Goal: Information Seeking & Learning: Learn about a topic

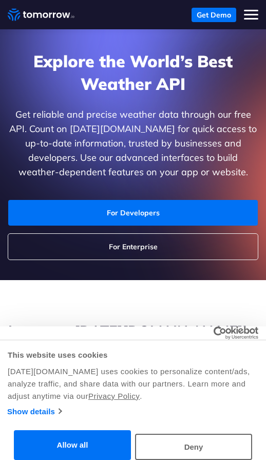
click at [80, 268] on section "Explore the World’s Best Weather API Get reliable and precise weather data thro…" at bounding box center [133, 154] width 266 height 251
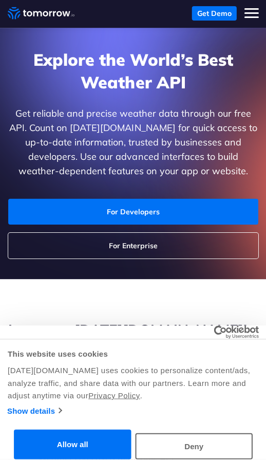
click at [203, 409] on div "Show details" at bounding box center [133, 412] width 252 height 12
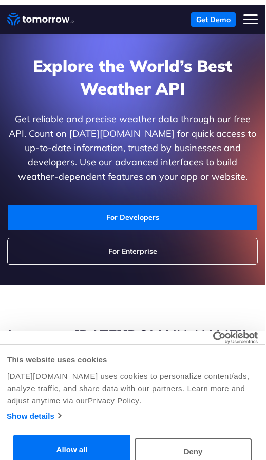
scroll to position [12, 0]
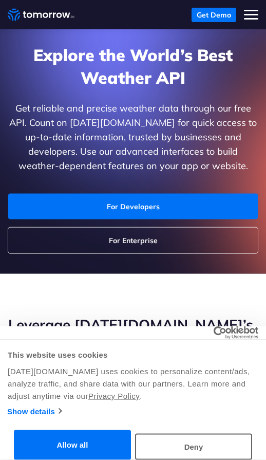
scroll to position [0, 0]
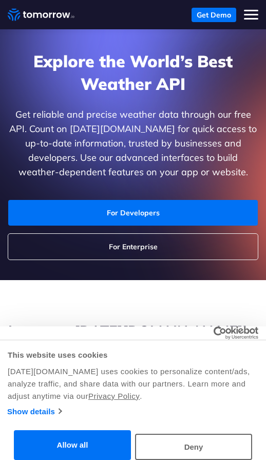
click at [200, 165] on p "Get reliable and precise weather data through our free API. Count on [DATE][DOM…" at bounding box center [133, 143] width 250 height 72
click at [76, 401] on div "[DATE][DOMAIN_NAME] uses cookies to personalize content/ads, analyze traffic, a…" at bounding box center [133, 384] width 251 height 37
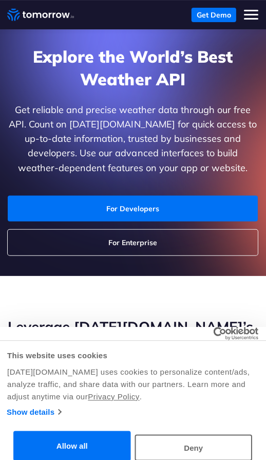
scroll to position [5, 0]
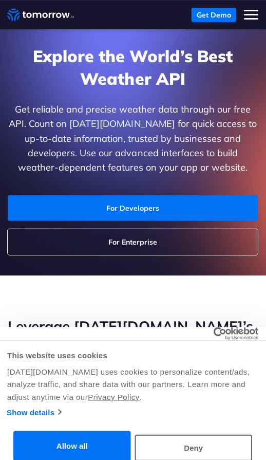
click at [44, 264] on section "Explore the World’s Best Weather API Get reliable and precise weather data thro…" at bounding box center [133, 149] width 266 height 251
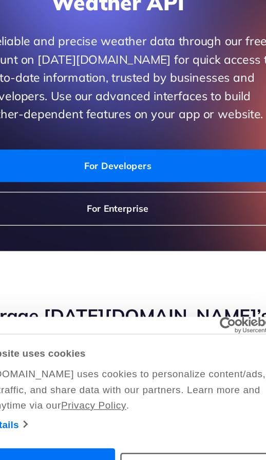
scroll to position [8, 0]
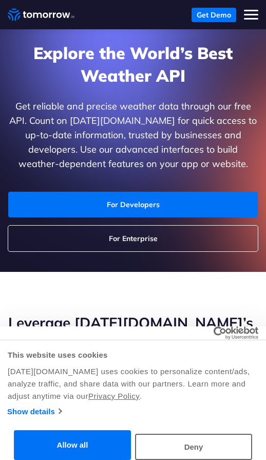
click at [200, 394] on div "[DATE][DOMAIN_NAME] uses cookies to personalize content/ads, analyze traffic, a…" at bounding box center [133, 384] width 251 height 37
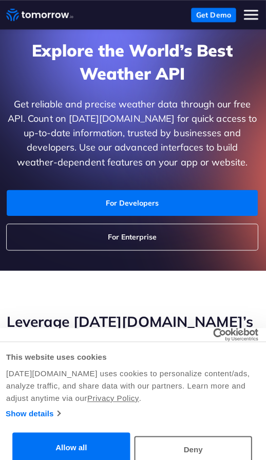
scroll to position [13, 0]
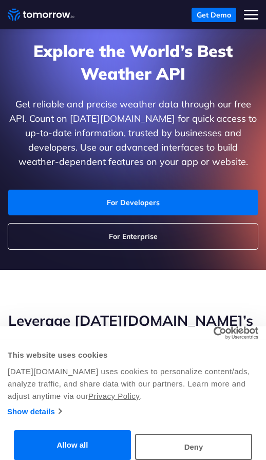
scroll to position [10, 0]
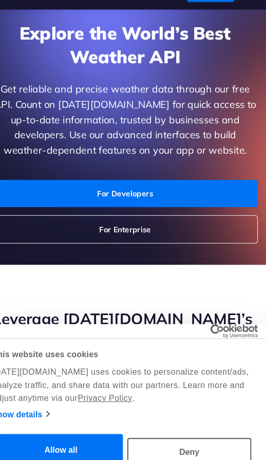
click at [71, 381] on div "This website uses cookies [DATE][DOMAIN_NAME] uses cookies to personalize conte…" at bounding box center [133, 372] width 266 height 65
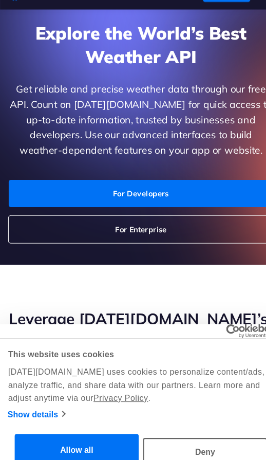
scroll to position [46, 0]
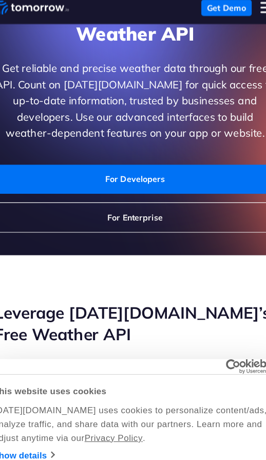
click at [212, 366] on div "[DATE][DOMAIN_NAME] uses cookies to personalize content/ads, analyze traffic, a…" at bounding box center [133, 384] width 251 height 37
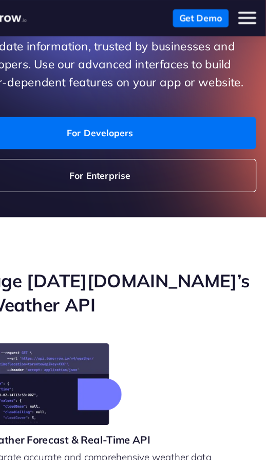
scroll to position [0, 0]
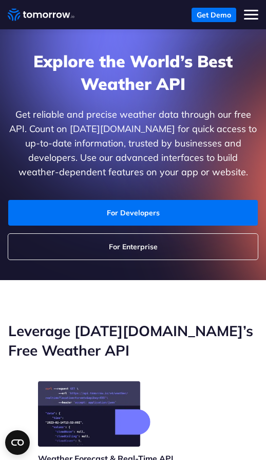
click at [89, 407] on img at bounding box center [94, 414] width 113 height 66
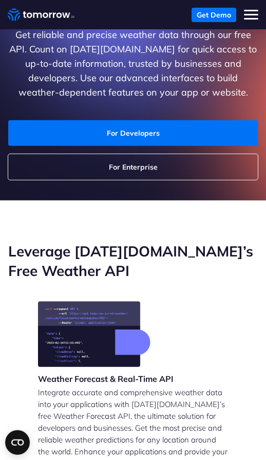
scroll to position [80, 0]
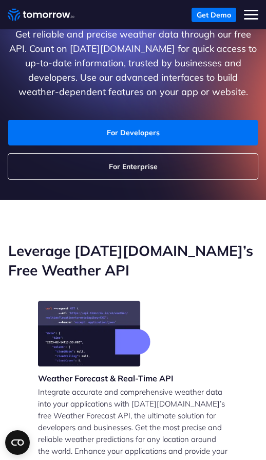
click at [61, 304] on img at bounding box center [94, 334] width 113 height 66
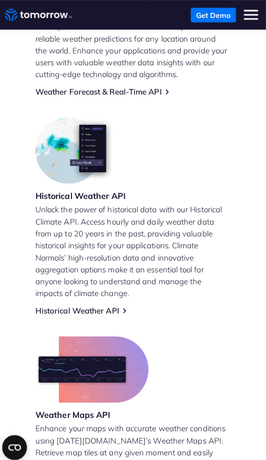
scroll to position [482, 0]
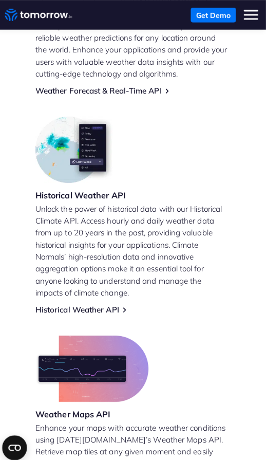
click at [216, 152] on div "Historical Weather API Unlock the power of historical data with our Historical …" at bounding box center [133, 213] width 190 height 196
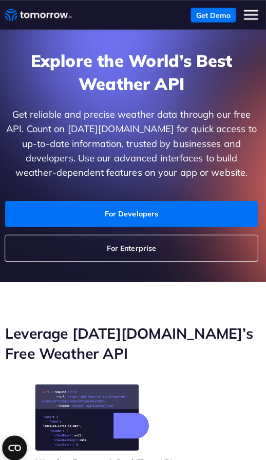
scroll to position [0, 0]
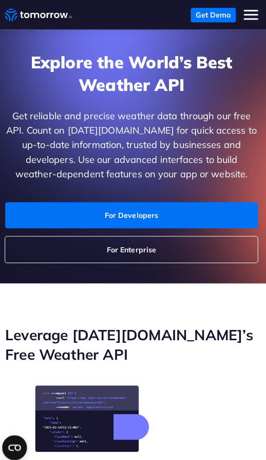
click at [210, 163] on p "Get reliable and precise weather data through our free API. Count on [DATE][DOM…" at bounding box center [133, 143] width 250 height 72
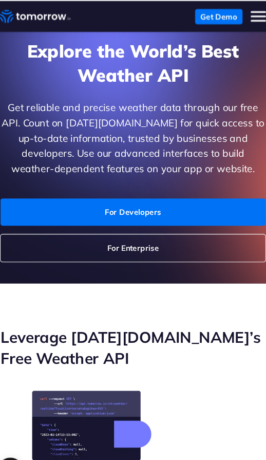
scroll to position [30, 0]
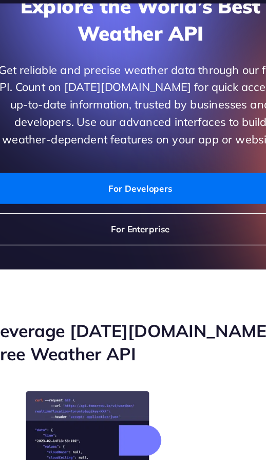
click at [62, 223] on section "Explore the World’s Best Weather API Get reliable and precise weather data thro…" at bounding box center [133, 124] width 266 height 251
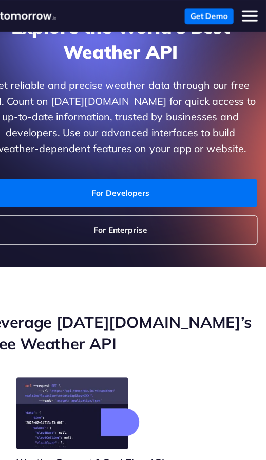
scroll to position [44, 0]
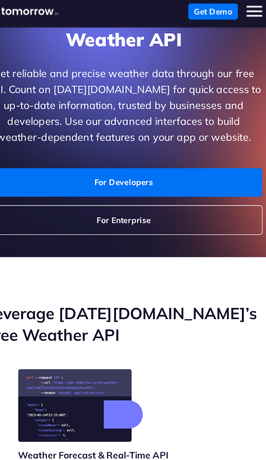
click at [44, 293] on h2 "Leverage [DATE][DOMAIN_NAME]’s Free Weather API" at bounding box center [133, 297] width 250 height 39
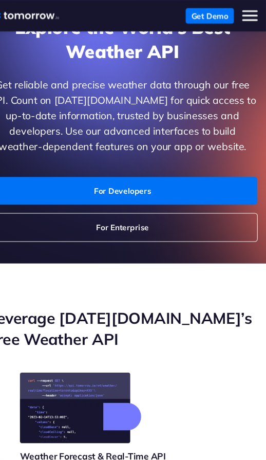
scroll to position [29, 0]
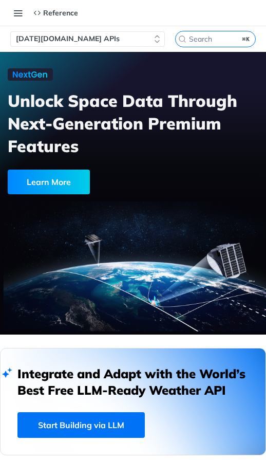
click at [42, 202] on div at bounding box center [133, 214] width 266 height 61
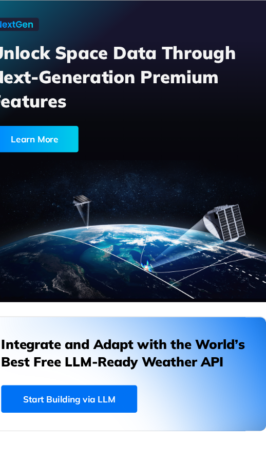
scroll to position [26, 0]
